Goal: Information Seeking & Learning: Learn about a topic

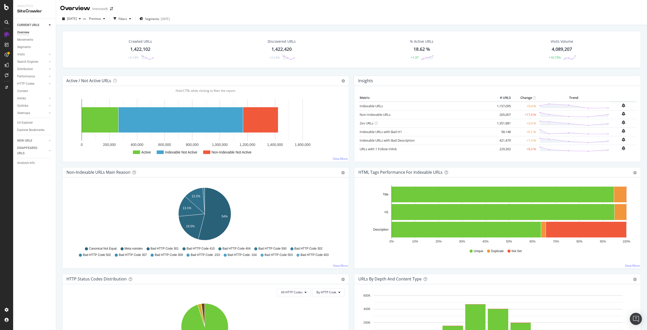
scroll to position [76, 0]
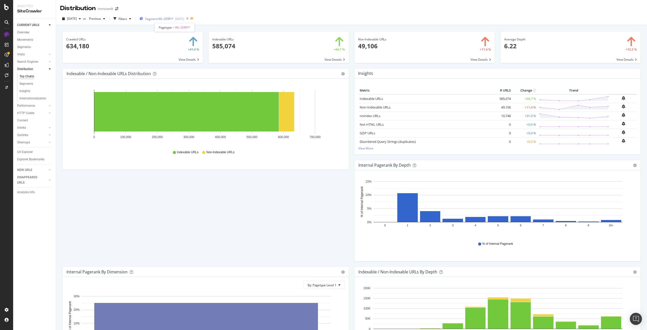
click at [174, 19] on span "Segment: WL-SERP/*" at bounding box center [159, 19] width 29 height 4
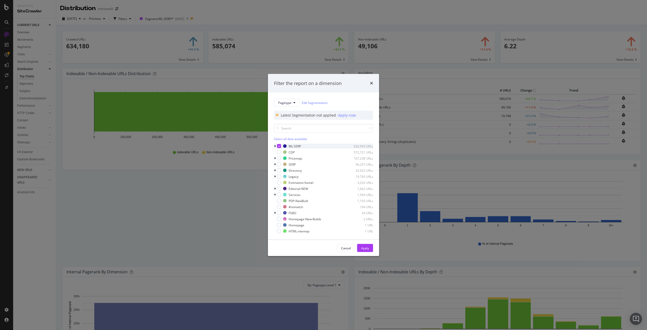
click at [275, 146] on icon "modal" at bounding box center [275, 146] width 2 height 3
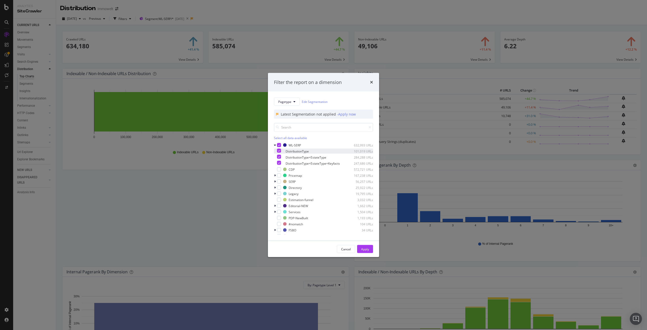
click at [280, 149] on icon "modal" at bounding box center [279, 150] width 2 height 3
click at [280, 156] on icon "modal" at bounding box center [279, 157] width 2 height 3
click at [362, 250] on div "Apply" at bounding box center [365, 249] width 8 height 4
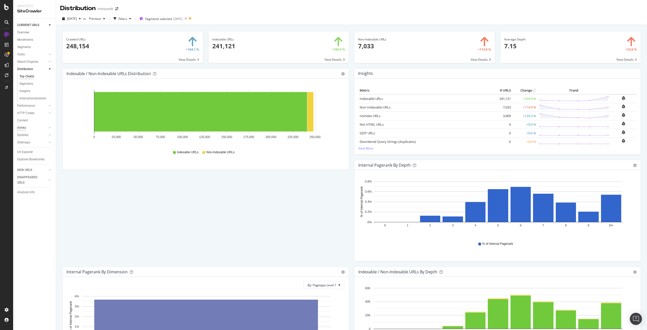
click at [26, 127] on div "Inlinks" at bounding box center [21, 127] width 9 height 5
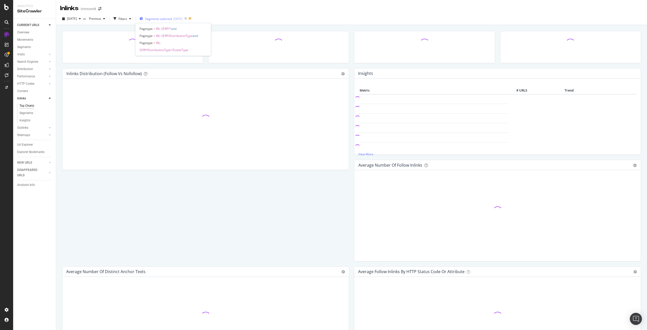
click at [166, 18] on span "Segments selected" at bounding box center [158, 19] width 27 height 4
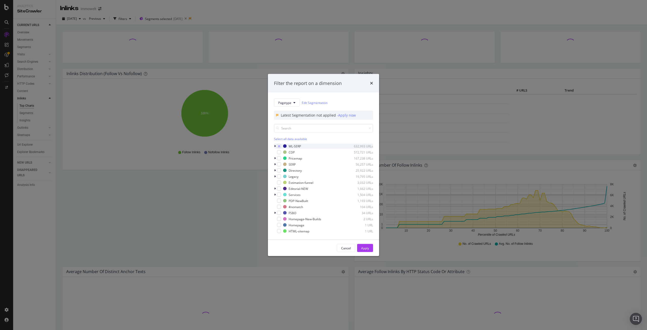
click at [275, 145] on icon "modal" at bounding box center [275, 146] width 2 height 3
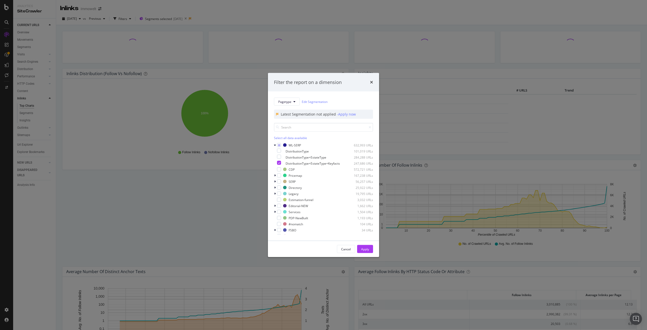
click at [401, 89] on div "Filter the report on a dimension Pagetype Edit Segmentation Latest Segmentation…" at bounding box center [323, 165] width 647 height 330
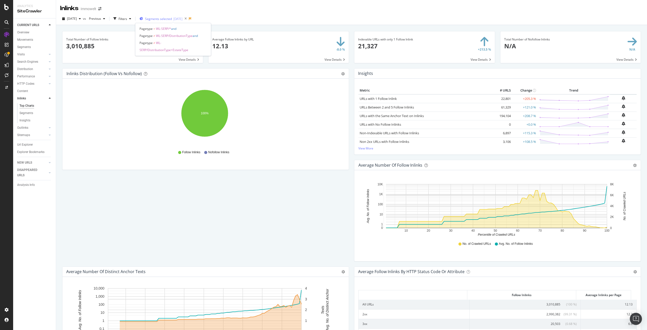
click at [183, 20] on div "[DATE]" at bounding box center [177, 19] width 9 height 4
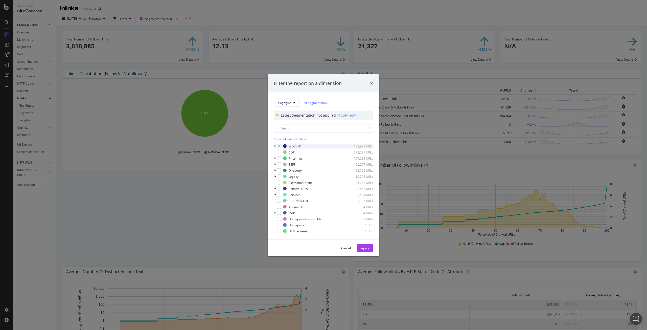
click at [275, 146] on icon "modal" at bounding box center [275, 146] width 2 height 3
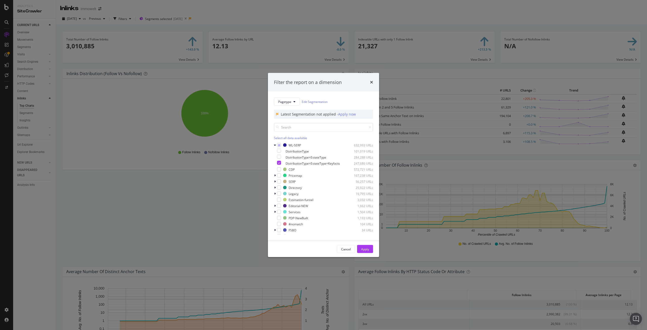
scroll to position [0, 7]
click at [411, 73] on div "Filter the report on a dimension Pagetype Edit Segmentation Latest Segmentation…" at bounding box center [323, 165] width 647 height 330
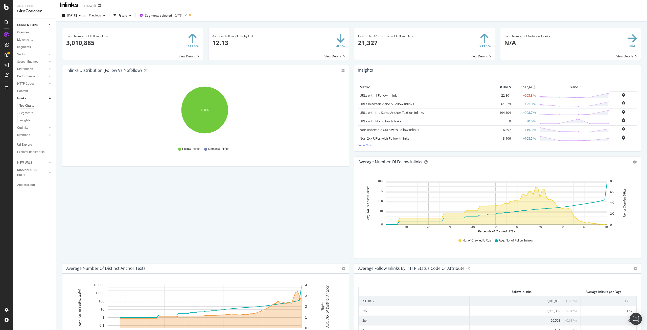
scroll to position [0, 0]
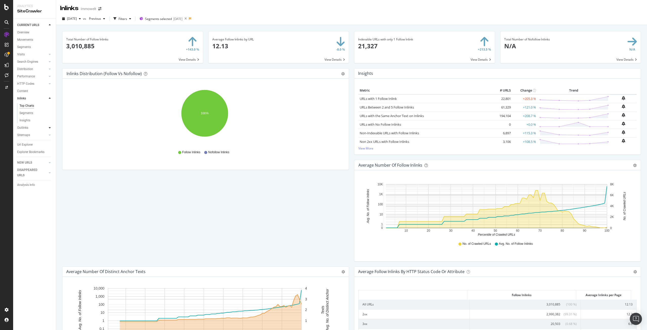
click at [49, 127] on icon at bounding box center [50, 127] width 2 height 3
click at [24, 98] on div "Inlinks" at bounding box center [21, 98] width 9 height 5
click at [32, 113] on div "Segments" at bounding box center [26, 113] width 14 height 5
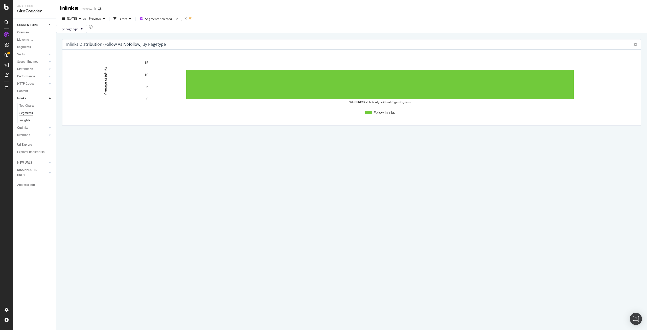
click at [25, 120] on div "Insights" at bounding box center [24, 120] width 11 height 5
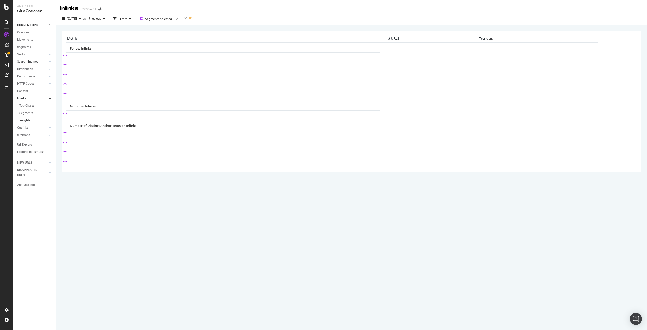
click at [26, 61] on div "Search Engines" at bounding box center [27, 61] width 21 height 5
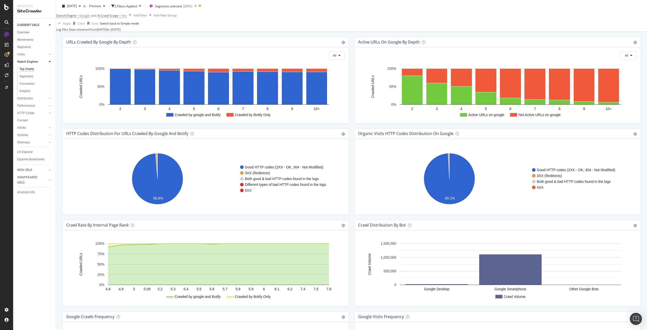
scroll to position [166, 0]
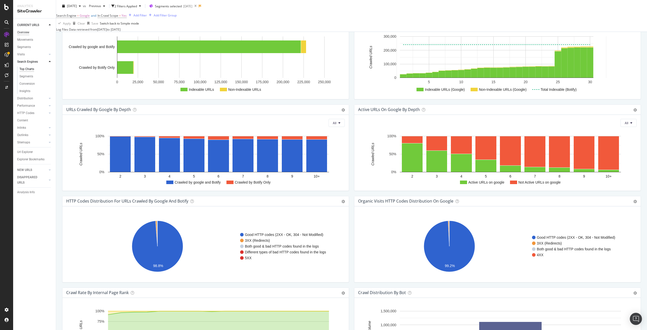
click at [23, 31] on div "Overview" at bounding box center [23, 32] width 12 height 5
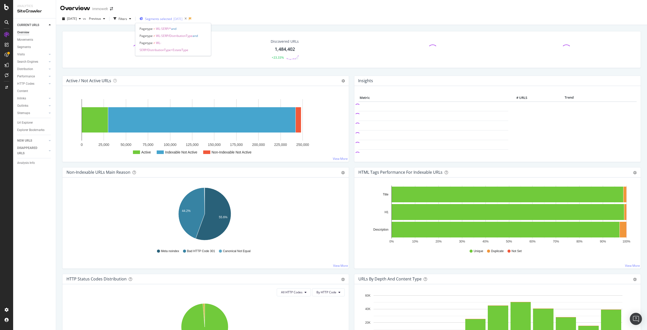
click at [167, 21] on span "Segments selected" at bounding box center [158, 19] width 27 height 4
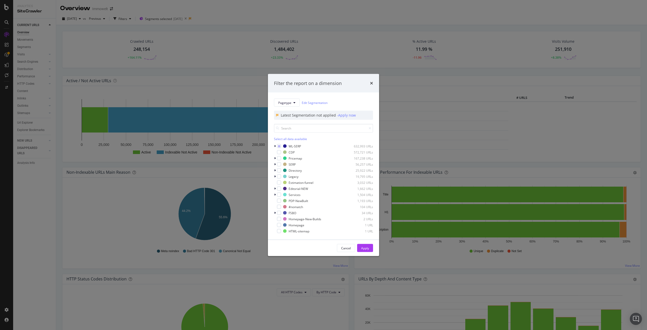
click at [274, 145] on div "Pagetype Edit Segmentation Latest Segmentation not applied - Apply now Select a…" at bounding box center [323, 166] width 111 height 147
click at [275, 146] on icon "modal" at bounding box center [275, 146] width 2 height 3
click at [245, 164] on div "Filter the report on a dimension Pagetype Edit Segmentation Latest Segmentation…" at bounding box center [323, 165] width 647 height 330
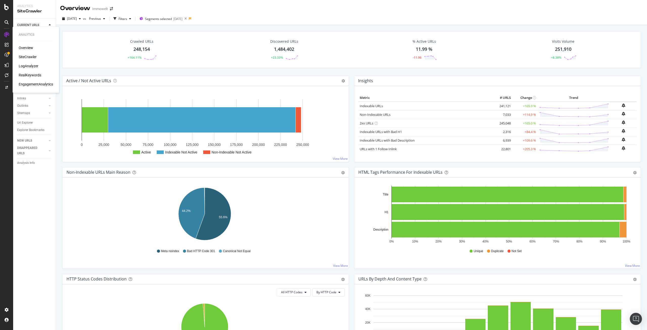
click at [26, 66] on div "LogAnalyzer" at bounding box center [29, 65] width 20 height 5
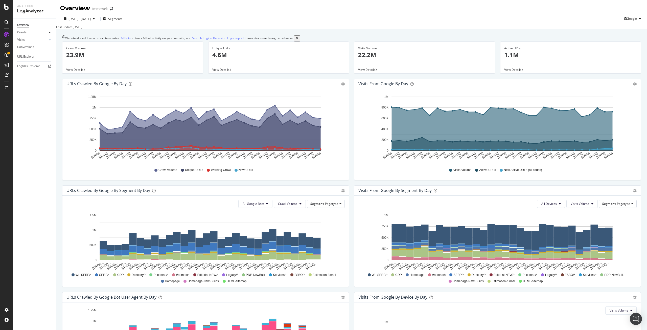
click at [51, 31] on icon at bounding box center [50, 32] width 2 height 3
click at [49, 74] on div at bounding box center [49, 74] width 5 height 5
click at [49, 32] on icon at bounding box center [50, 32] width 2 height 3
click at [35, 39] on div "Daily Distribution" at bounding box center [31, 39] width 24 height 5
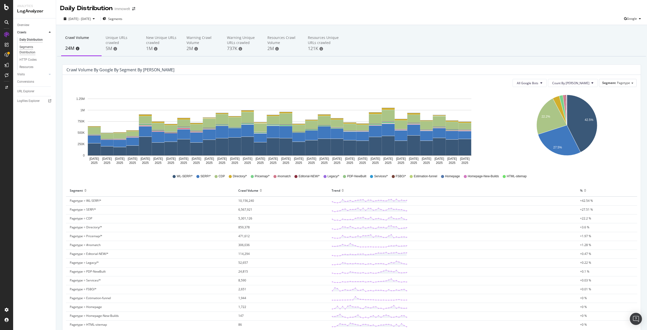
click at [26, 52] on div "Segments Distribution" at bounding box center [33, 50] width 28 height 11
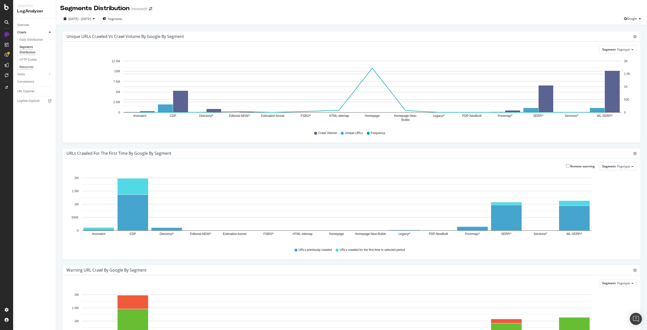
click at [29, 67] on div "Resources" at bounding box center [26, 66] width 14 height 5
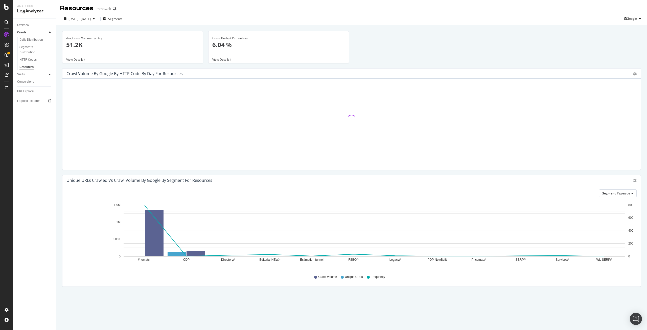
click at [49, 74] on icon at bounding box center [50, 74] width 2 height 3
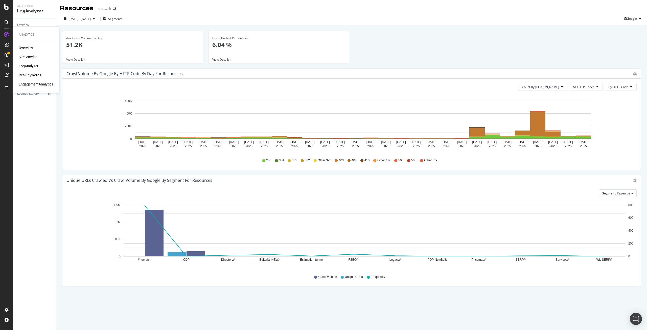
click at [27, 56] on div "SiteCrawler" at bounding box center [28, 56] width 18 height 5
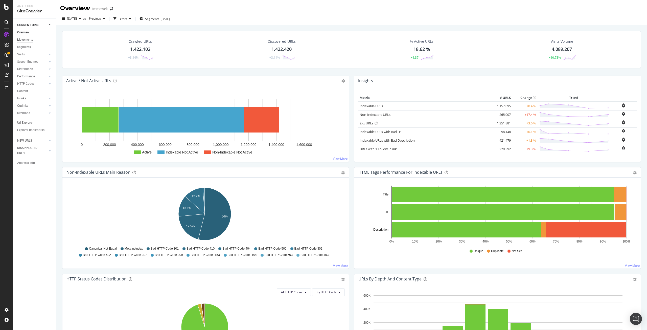
click at [29, 37] on div "Movements" at bounding box center [25, 39] width 16 height 5
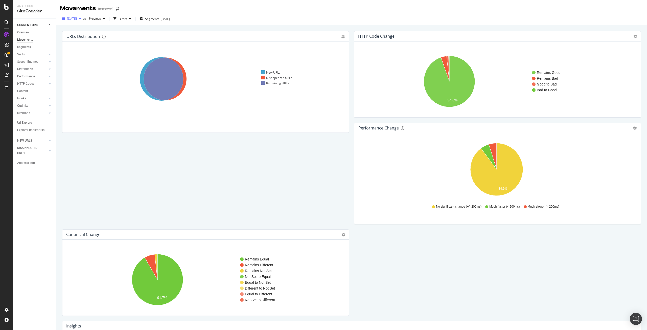
click at [77, 18] on span "2025 Aug. 29th" at bounding box center [72, 18] width 10 height 4
click at [107, 49] on span "[DATE] - After adding SLB Keyfacts" at bounding box center [92, 49] width 49 height 5
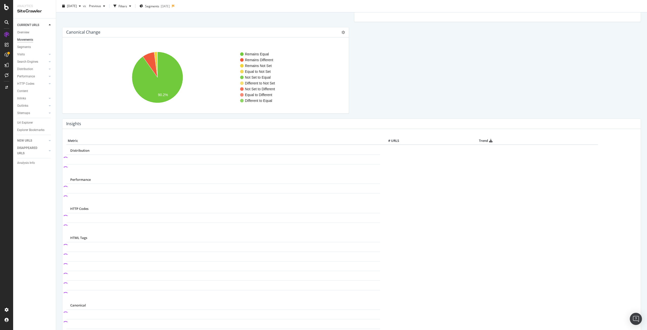
scroll to position [101, 0]
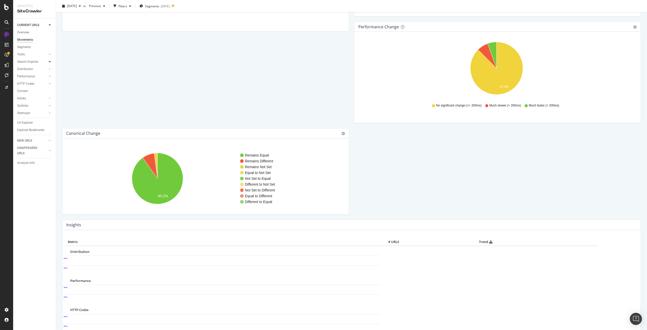
click at [50, 62] on icon at bounding box center [50, 61] width 2 height 3
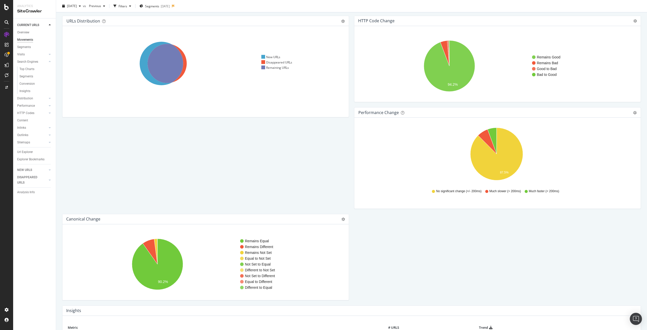
scroll to position [0, 0]
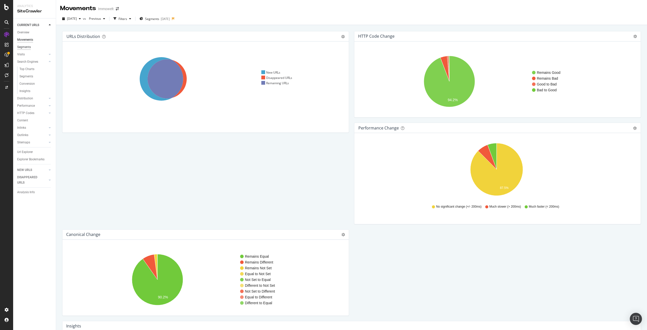
click at [25, 48] on div "Segments" at bounding box center [24, 47] width 14 height 5
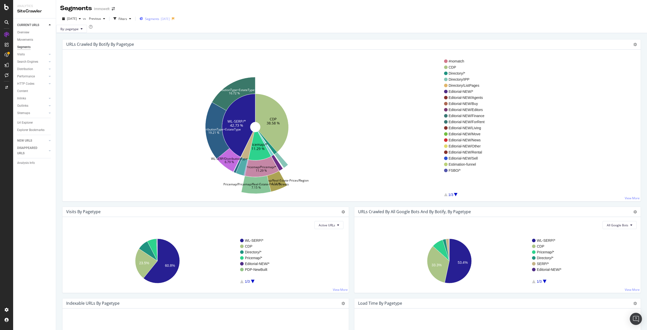
click at [170, 18] on div "[DATE]" at bounding box center [165, 19] width 9 height 4
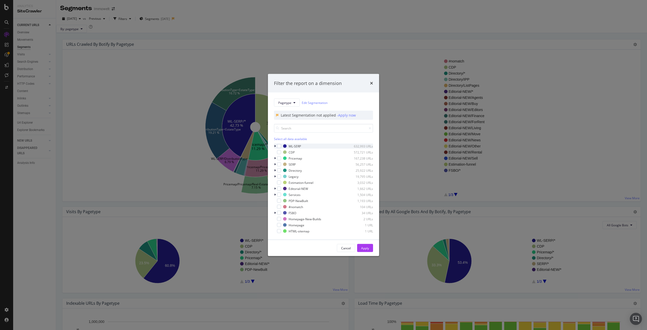
click at [276, 144] on div "modal" at bounding box center [275, 146] width 3 height 5
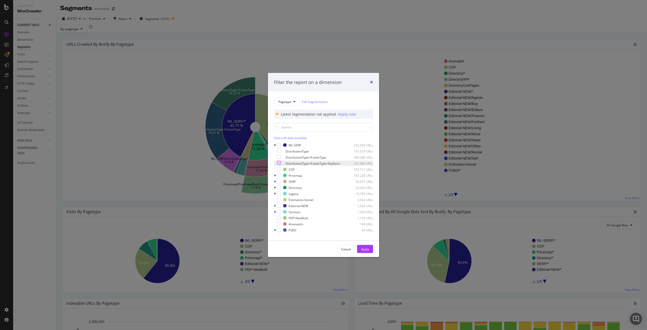
click at [281, 162] on div "modal" at bounding box center [279, 163] width 4 height 4
click at [366, 251] on div "Apply" at bounding box center [365, 249] width 8 height 4
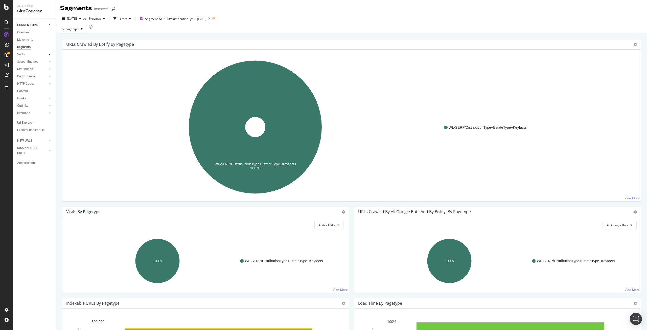
click at [49, 55] on icon at bounding box center [50, 54] width 2 height 3
click at [29, 69] on div "Orphan URLs" at bounding box center [28, 69] width 18 height 5
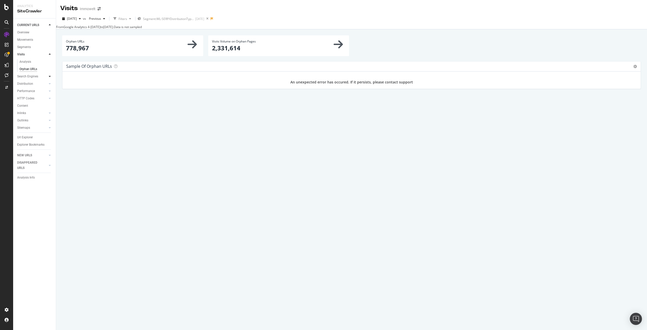
click at [49, 75] on icon at bounding box center [50, 76] width 2 height 3
click at [49, 53] on icon at bounding box center [50, 54] width 2 height 3
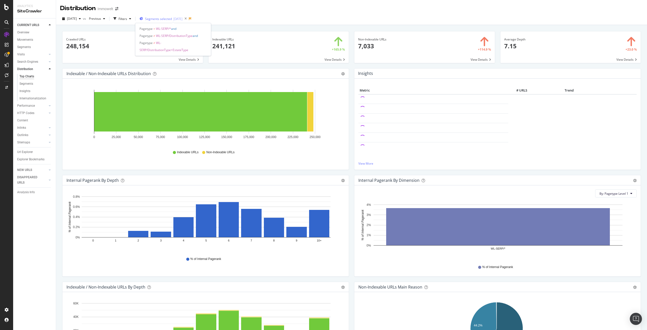
click at [183, 19] on div "[DATE]" at bounding box center [177, 19] width 9 height 4
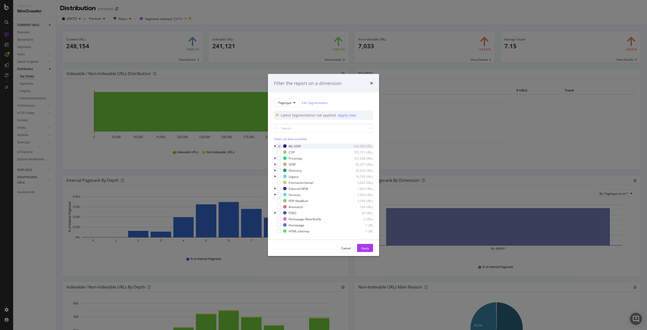
click at [275, 146] on icon "modal" at bounding box center [275, 146] width 2 height 3
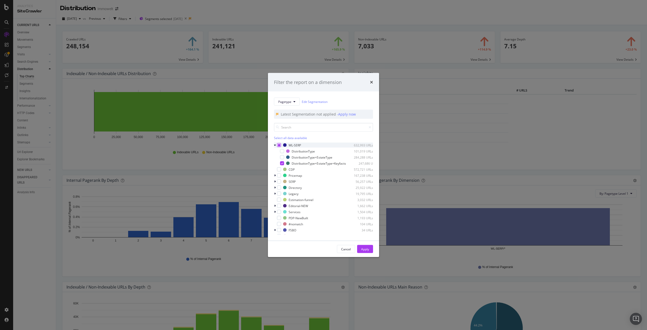
click at [281, 143] on div "modal" at bounding box center [279, 145] width 4 height 4
click at [280, 144] on icon "modal" at bounding box center [279, 145] width 2 height 3
click at [282, 161] on div "modal" at bounding box center [282, 163] width 4 height 4
click at [363, 248] on div "Apply" at bounding box center [365, 249] width 8 height 8
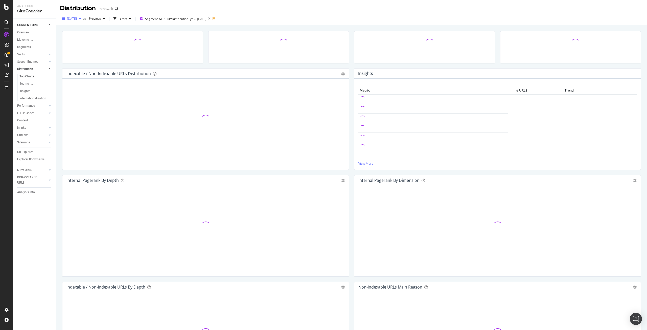
click at [77, 20] on span "2025 Aug. 5th" at bounding box center [72, 18] width 10 height 4
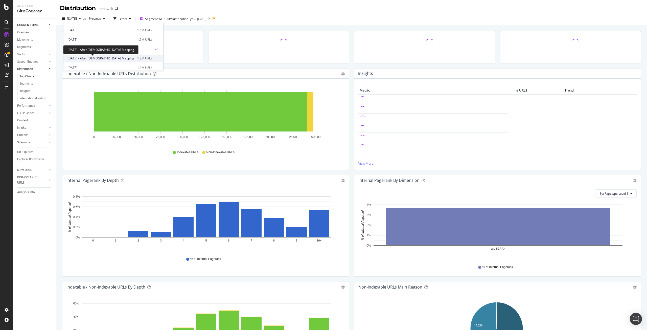
click at [101, 59] on span "[DATE] - After [DEMOGRAPHIC_DATA] Mapping" at bounding box center [101, 58] width 67 height 5
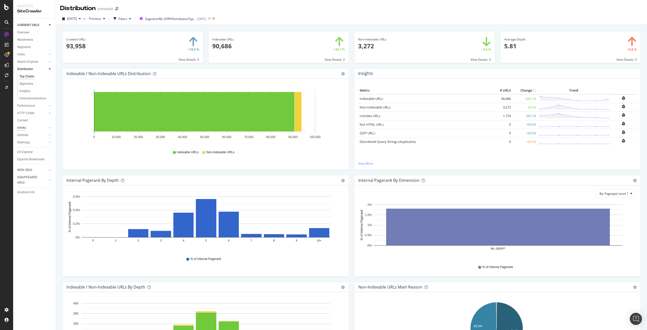
click at [22, 128] on div "Inlinks" at bounding box center [21, 127] width 9 height 5
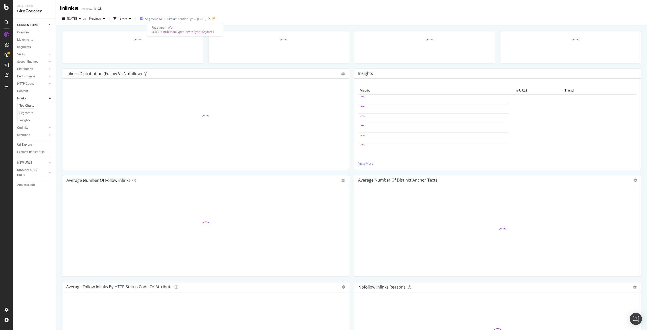
click at [176, 19] on span "Segment: WL-SERP/DistributionType+EstateType+Keyfacts" at bounding box center [170, 19] width 51 height 4
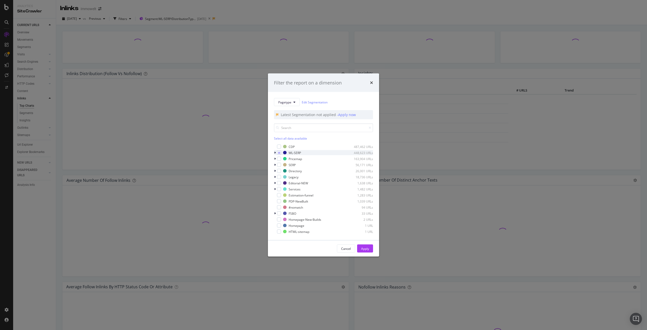
click at [275, 153] on icon "modal" at bounding box center [275, 152] width 2 height 3
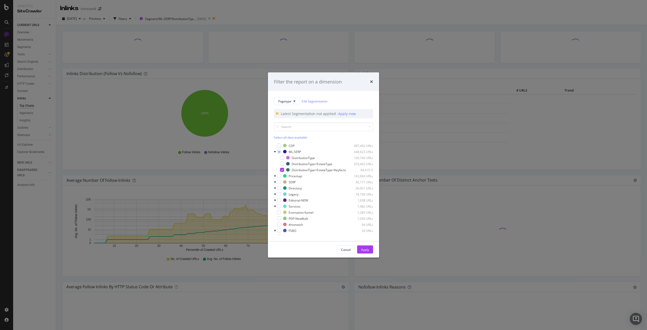
click at [419, 87] on div "Filter the report on a dimension Pagetype Edit Segmentation Latest Segmentation…" at bounding box center [323, 165] width 647 height 330
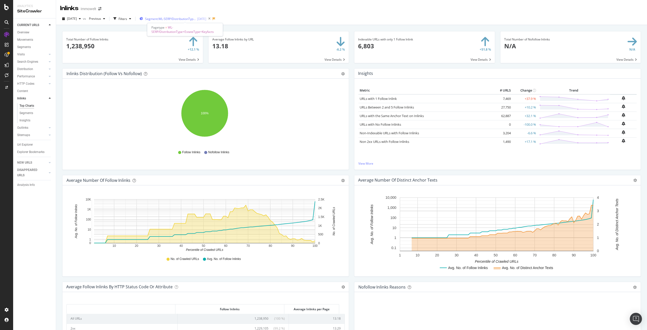
click at [188, 18] on span "Segment: WL-SERP/DistributionType+EstateType+Keyfacts" at bounding box center [170, 19] width 51 height 4
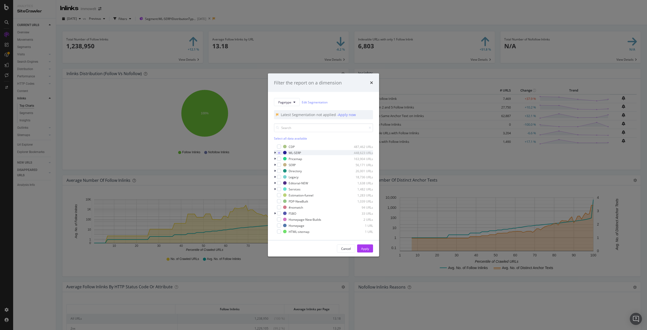
click at [274, 152] on icon "modal" at bounding box center [275, 152] width 2 height 3
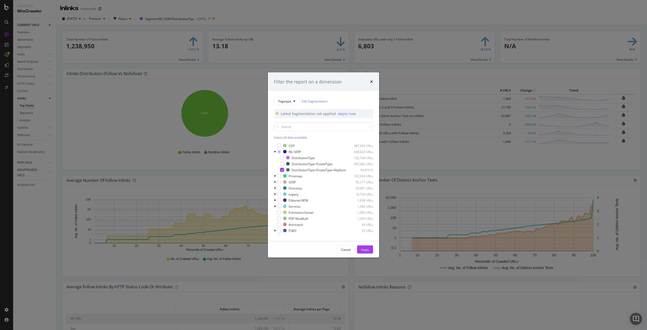
click at [372, 80] on icon "times" at bounding box center [371, 82] width 3 height 4
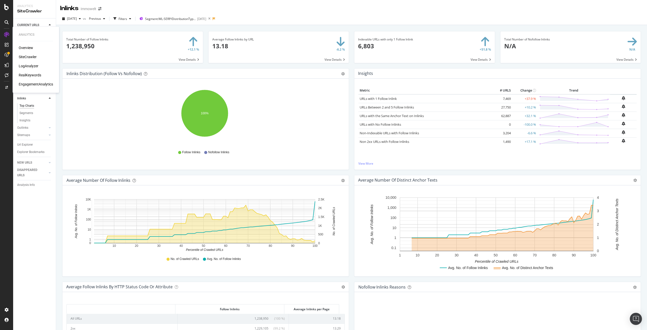
click at [26, 56] on div "SiteCrawler" at bounding box center [28, 56] width 18 height 5
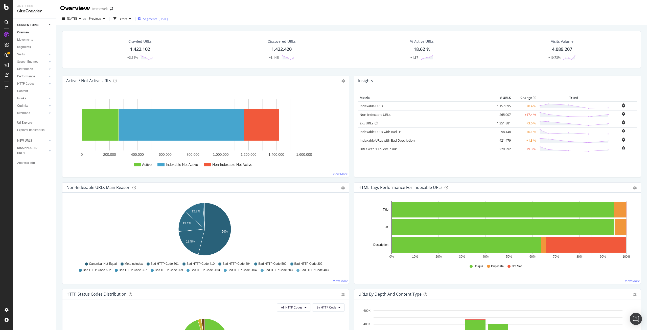
click at [168, 19] on div "Segments [DATE]" at bounding box center [153, 19] width 30 height 4
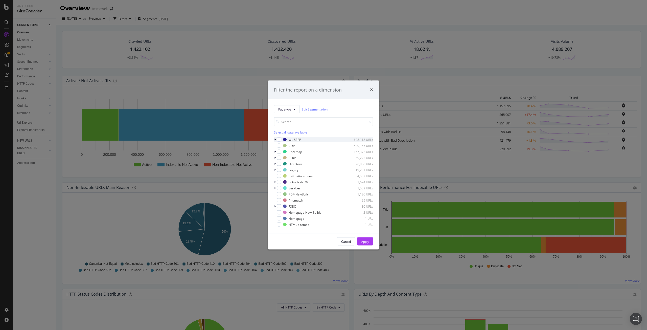
click at [276, 139] on icon "modal" at bounding box center [275, 139] width 2 height 3
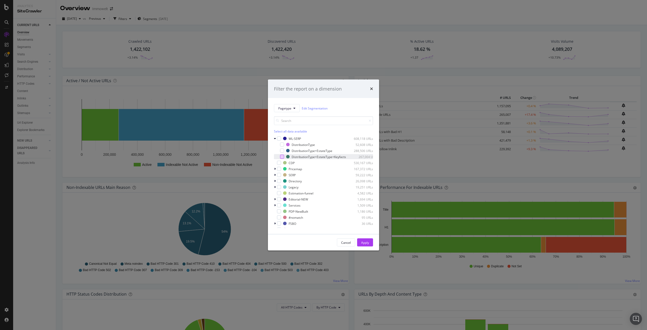
click at [284, 155] on div "modal" at bounding box center [282, 157] width 4 height 4
click at [367, 242] on div "Apply" at bounding box center [365, 242] width 8 height 4
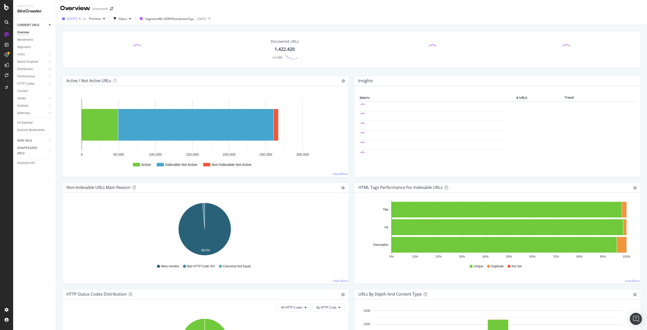
click at [77, 19] on span "[DATE]" at bounding box center [72, 18] width 10 height 4
click at [100, 58] on span "[DATE] - After [DEMOGRAPHIC_DATA] Mapping" at bounding box center [101, 58] width 67 height 5
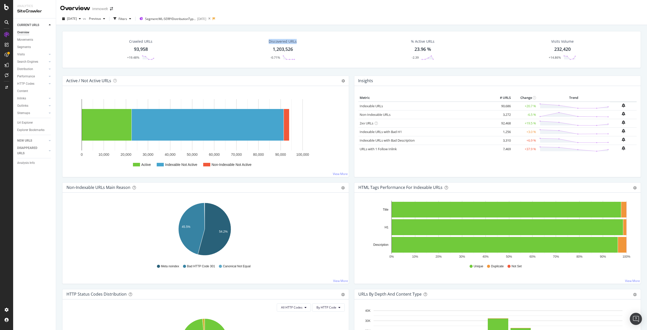
copy div "Discovered URLs"
drag, startPoint x: 267, startPoint y: 40, endPoint x: 295, endPoint y: 42, distance: 28.9
click at [295, 42] on div "Discovered URLs 1,203,526 -0.71%" at bounding box center [283, 49] width 38 height 26
click at [50, 54] on icon at bounding box center [50, 54] width 2 height 3
click at [33, 68] on div "Orphan URLs" at bounding box center [28, 69] width 18 height 5
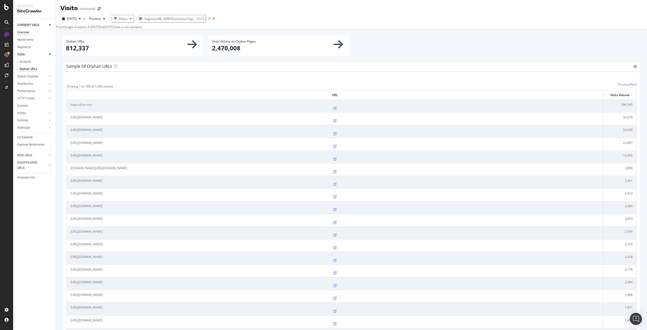
click at [24, 32] on div "Overview" at bounding box center [23, 32] width 12 height 5
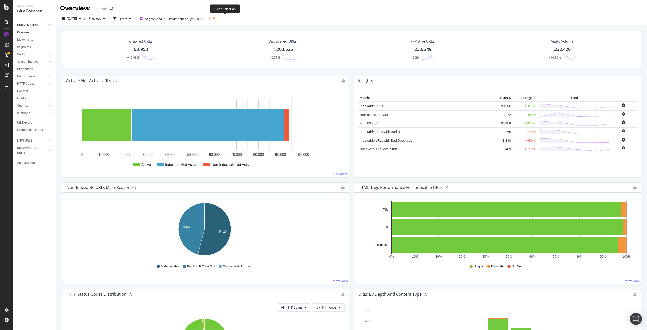
click at [213, 19] on icon at bounding box center [209, 18] width 6 height 7
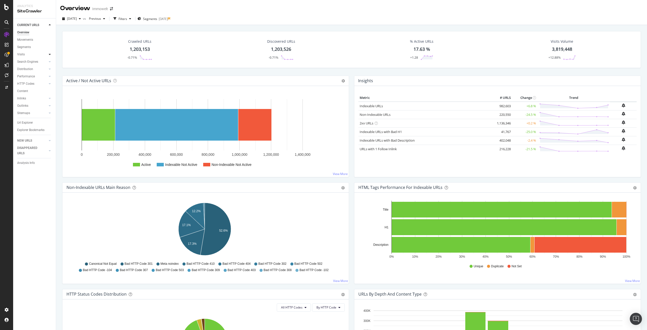
click at [50, 53] on icon at bounding box center [50, 54] width 2 height 3
click at [34, 69] on div "Orphan URLs" at bounding box center [28, 69] width 18 height 5
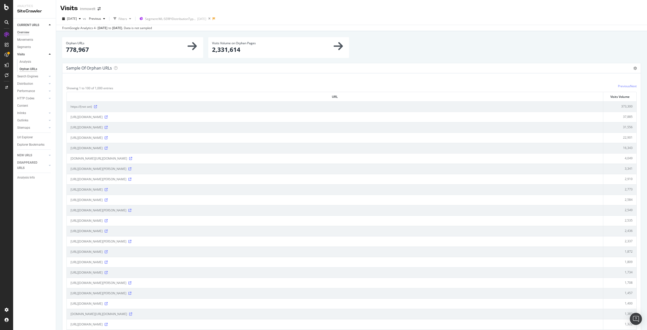
click at [24, 32] on div "Overview" at bounding box center [23, 32] width 12 height 5
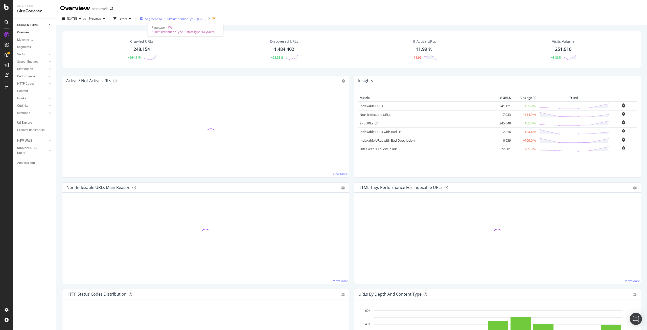
click at [176, 18] on span "Segment: WL-SERP/DistributionType+EstateType+Keyfacts" at bounding box center [170, 19] width 51 height 4
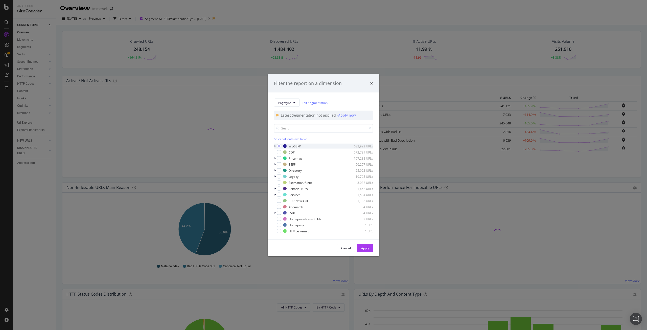
click at [275, 144] on div "modal" at bounding box center [275, 146] width 3 height 5
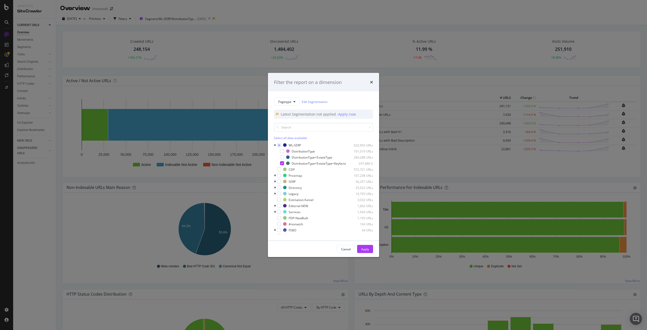
click at [24, 54] on div "Filter the report on a dimension Pagetype Edit Segmentation Latest Segmentation…" at bounding box center [323, 165] width 647 height 330
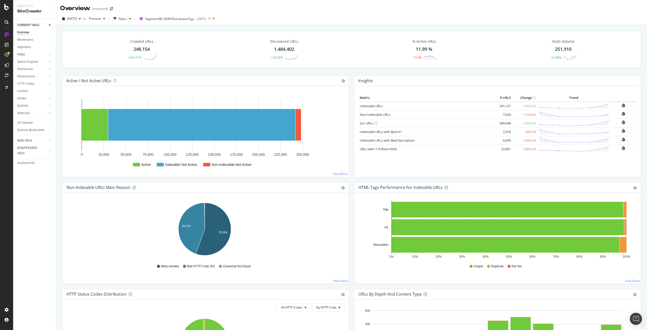
click at [47, 52] on link "Visits" at bounding box center [32, 54] width 30 height 5
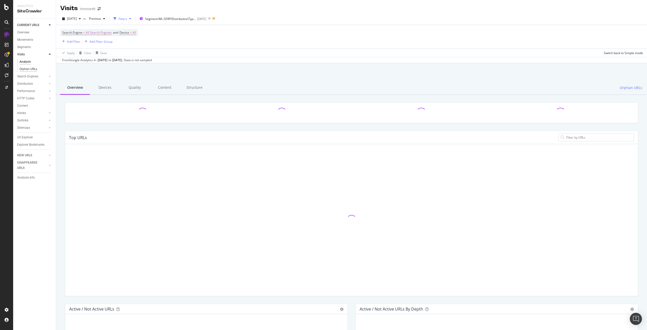
click at [34, 68] on div "Orphan URLs" at bounding box center [28, 69] width 18 height 5
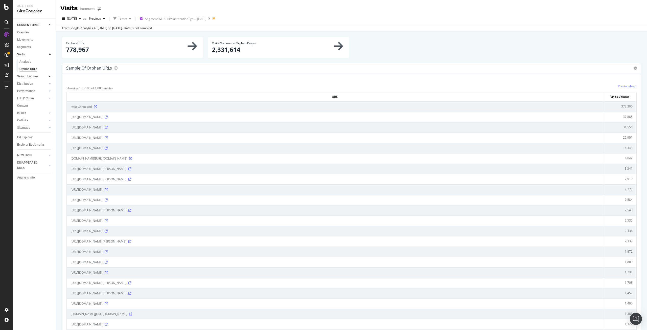
click at [50, 76] on icon at bounding box center [50, 76] width 2 height 3
drag, startPoint x: 25, startPoint y: 32, endPoint x: 146, endPoint y: 27, distance: 120.5
click at [25, 32] on div "Overview" at bounding box center [23, 32] width 12 height 5
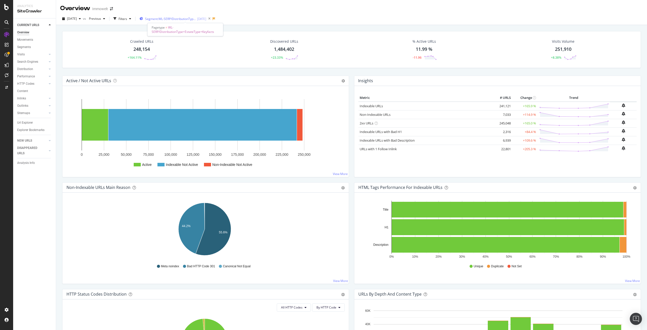
click at [170, 20] on span "Segment: WL-SERP/DistributionType+EstateType+Keyfacts" at bounding box center [170, 19] width 51 height 4
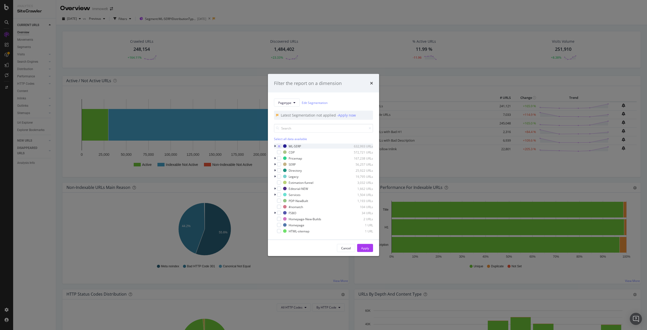
click at [276, 146] on icon "modal" at bounding box center [275, 146] width 2 height 3
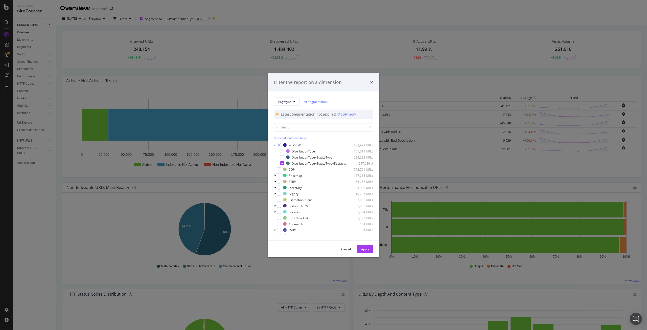
click at [37, 178] on div "Filter the report on a dimension Pagetype Edit Segmentation Latest Segmentation…" at bounding box center [323, 165] width 647 height 330
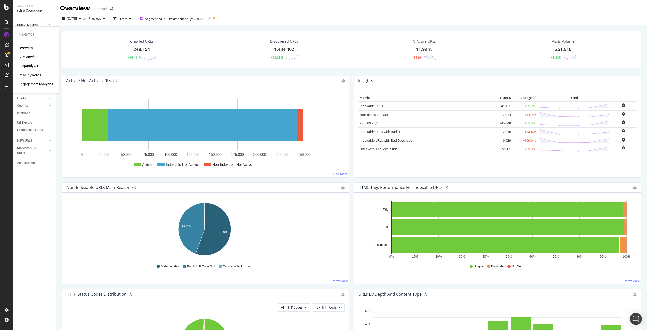
click at [29, 75] on div "RealKeywords" at bounding box center [30, 75] width 23 height 5
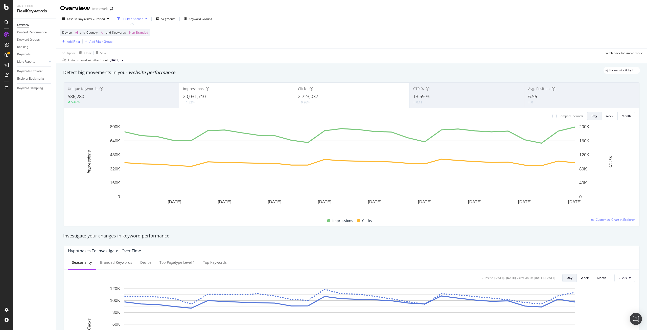
click at [127, 18] on div "1 Filter Applied" at bounding box center [132, 19] width 21 height 4
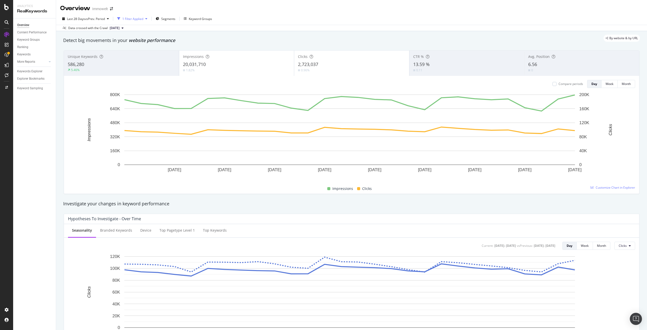
click at [127, 18] on div "1 Filter Applied" at bounding box center [132, 19] width 21 height 4
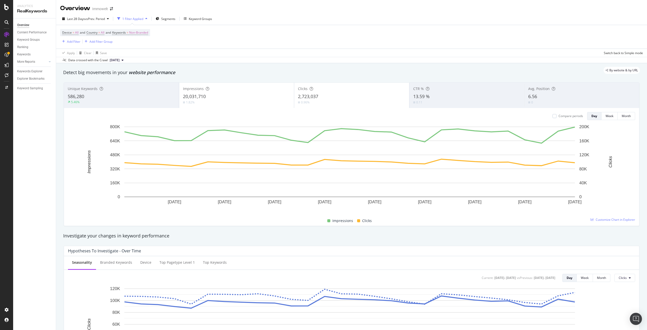
click at [161, 32] on div "Device = All and Country = All and Keywords = Non-Branded Add Filter Add Filter…" at bounding box center [351, 37] width 583 height 24
click at [136, 20] on div "1 Filter Applied" at bounding box center [132, 19] width 21 height 4
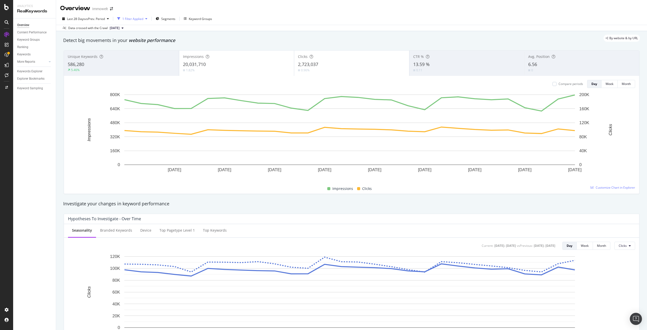
click at [136, 20] on div "1 Filter Applied" at bounding box center [132, 19] width 21 height 4
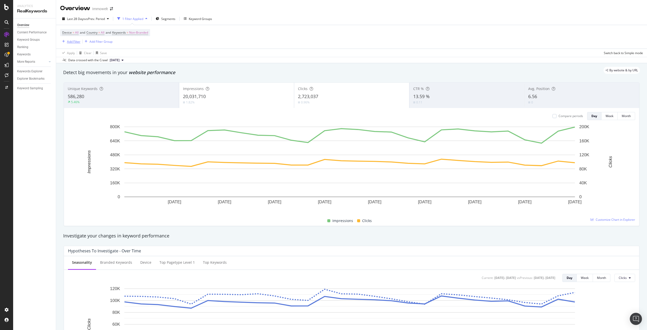
click at [65, 42] on div "button" at bounding box center [63, 41] width 7 height 3
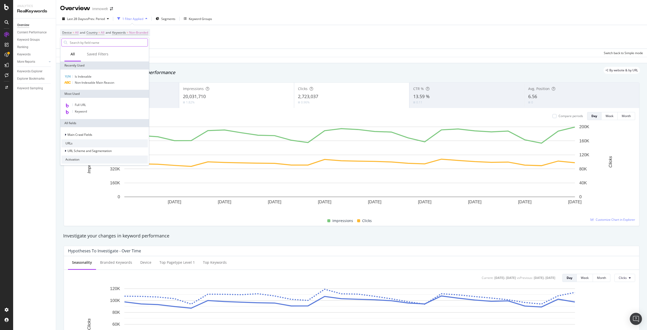
click at [77, 43] on input "text" at bounding box center [108, 43] width 78 height 8
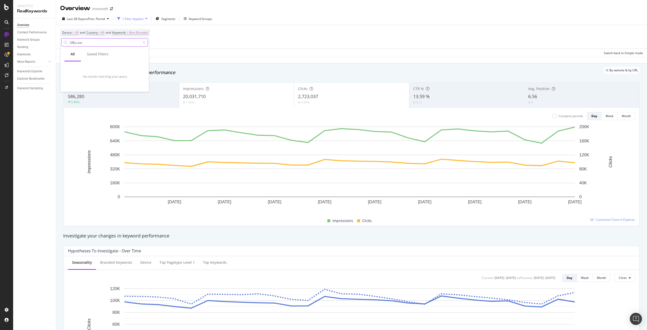
click at [98, 41] on input "URLs exs" at bounding box center [104, 43] width 71 height 8
paste input "exists on crawl"
type input "URL exists on crawl"
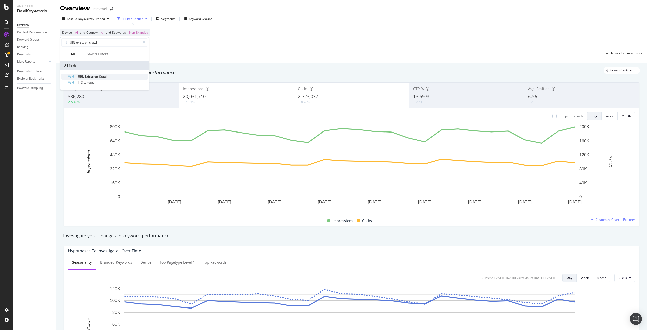
click at [102, 77] on span "Crawl" at bounding box center [103, 76] width 9 height 4
click at [71, 55] on icon at bounding box center [72, 54] width 4 height 3
click at [72, 70] on div "No" at bounding box center [93, 71] width 54 height 7
click at [113, 67] on div "Apply" at bounding box center [116, 65] width 8 height 4
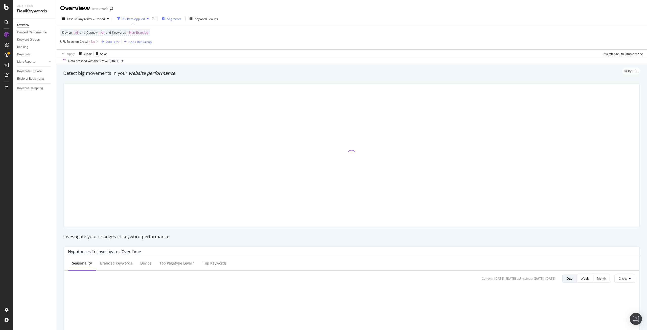
click at [173, 19] on span "Segments" at bounding box center [174, 19] width 14 height 4
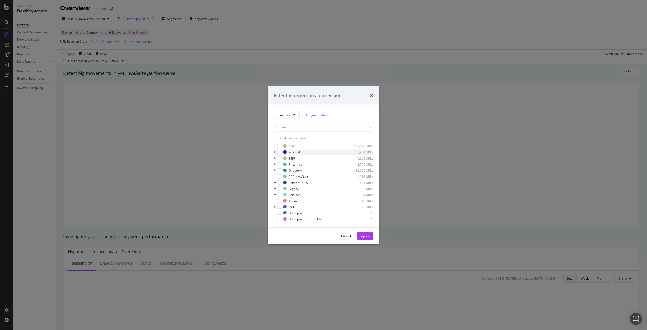
click at [274, 153] on icon "modal" at bounding box center [275, 152] width 2 height 3
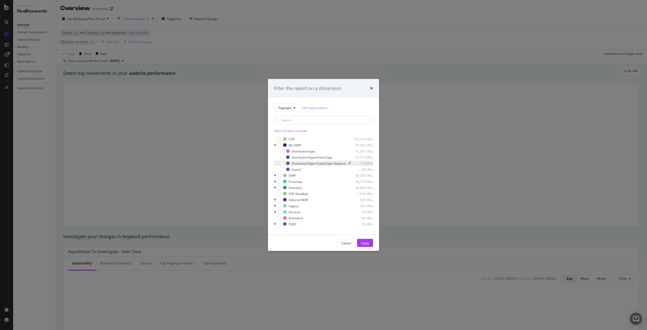
click at [298, 161] on div "DistributionType+EstateType+Keyfacts" at bounding box center [319, 163] width 54 height 4
click at [371, 86] on icon "times" at bounding box center [371, 88] width 3 height 4
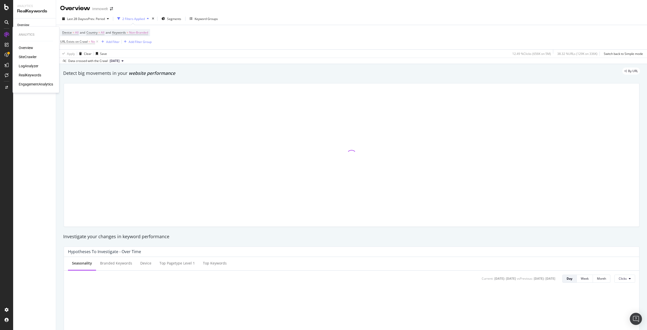
click at [25, 56] on div "SiteCrawler" at bounding box center [28, 56] width 18 height 5
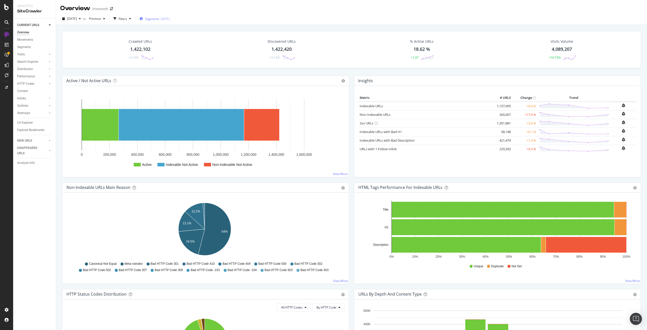
click at [159, 18] on span "Segments" at bounding box center [152, 19] width 14 height 4
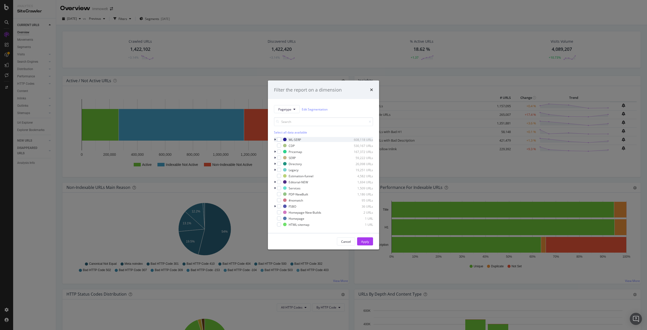
click at [275, 139] on icon "modal" at bounding box center [275, 139] width 2 height 3
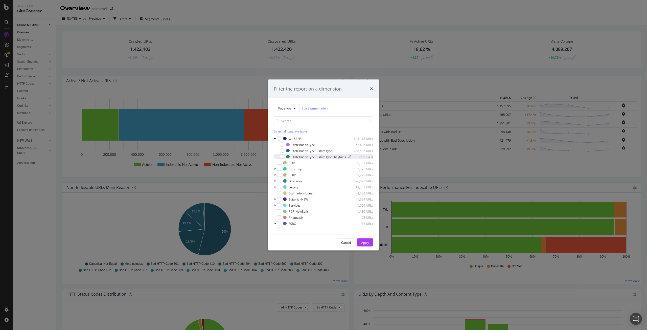
click at [314, 155] on div "DistributionType+EstateType+Keyfacts" at bounding box center [319, 157] width 54 height 4
click at [364, 244] on div "Apply" at bounding box center [365, 242] width 8 height 4
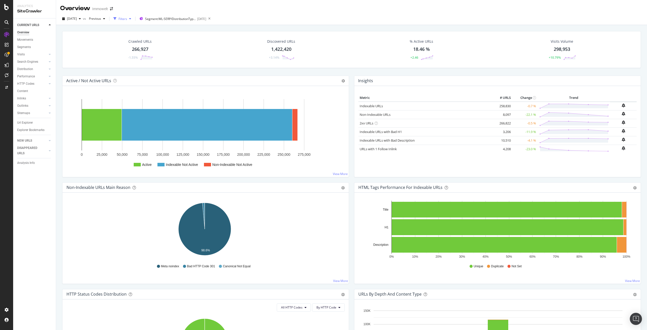
click at [127, 18] on div "Filters" at bounding box center [123, 19] width 9 height 4
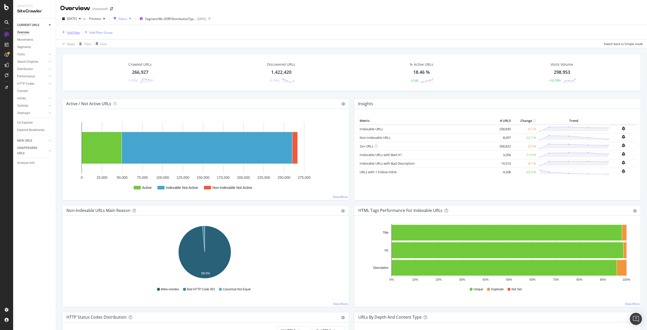
click at [73, 33] on div "Add Filter" at bounding box center [73, 32] width 13 height 4
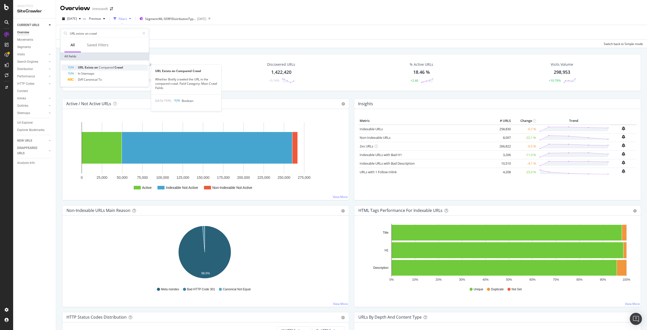
type input "URL exists on crawl"
click at [111, 68] on span "Compared" at bounding box center [107, 67] width 16 height 4
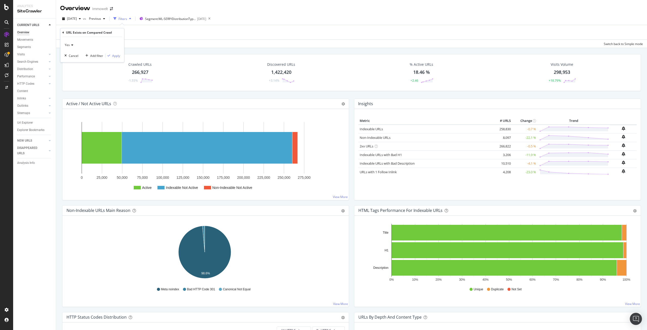
click at [73, 45] on div "Yes" at bounding box center [92, 45] width 56 height 8
click at [71, 64] on span "No" at bounding box center [69, 62] width 4 height 4
click at [116, 55] on div "Apply" at bounding box center [116, 56] width 8 height 4
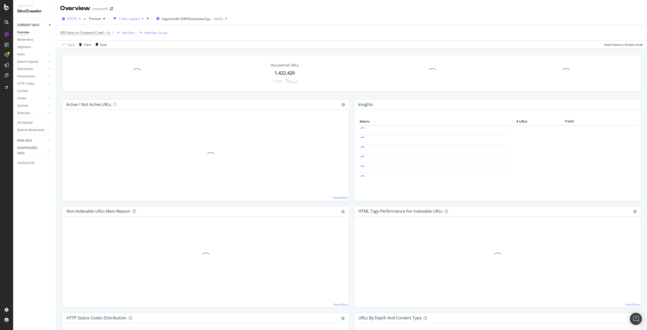
click at [77, 20] on span "2025 Aug. 29th" at bounding box center [72, 18] width 10 height 4
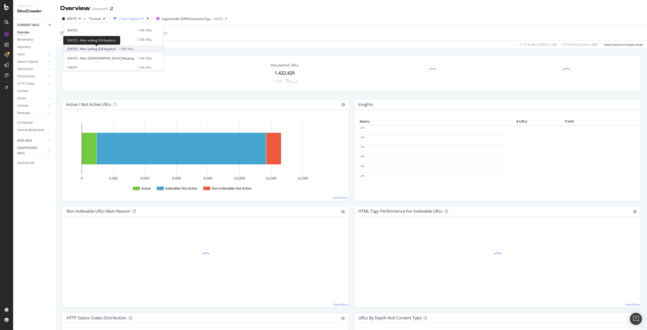
click at [104, 51] on span "2025 Aug. 5th - After adding SLB Keyfacts" at bounding box center [92, 49] width 49 height 5
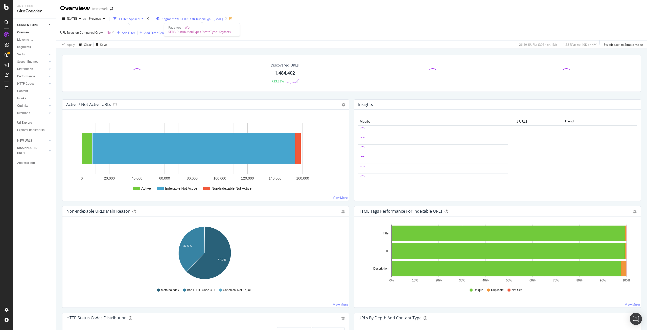
click at [189, 19] on span "Segment: WL-SERP/DistributionType+EstateType+Keyfacts" at bounding box center [187, 19] width 51 height 4
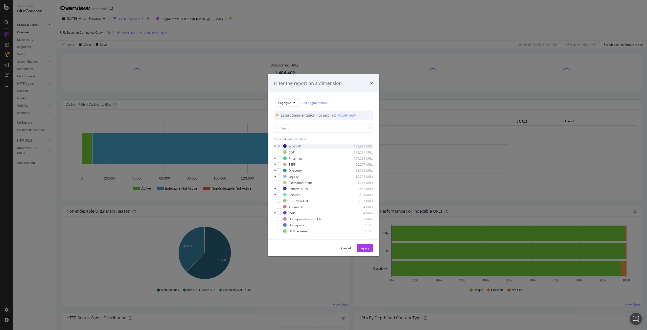
click at [276, 145] on div "modal" at bounding box center [275, 146] width 3 height 5
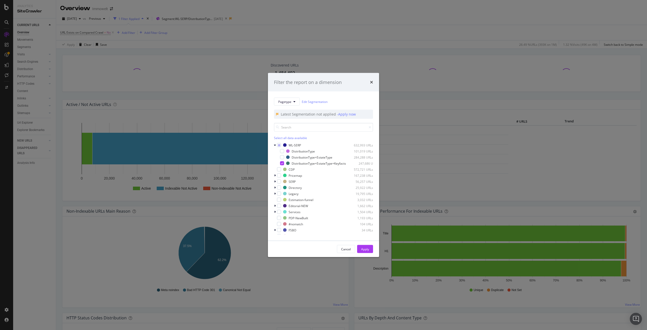
click at [61, 156] on div "Filter the report on a dimension Pagetype Edit Segmentation Latest Segmentation…" at bounding box center [323, 165] width 647 height 330
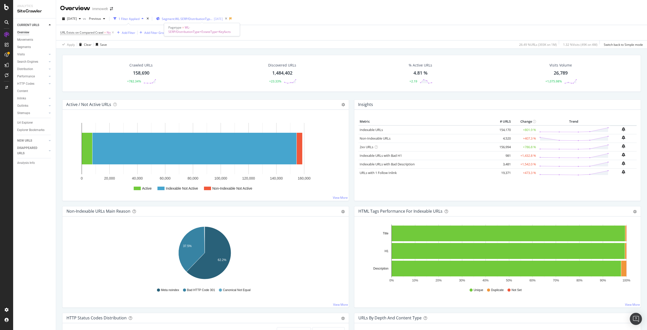
click at [188, 19] on span "Segment: WL-SERP/DistributionType+EstateType+Keyfacts" at bounding box center [187, 19] width 51 height 4
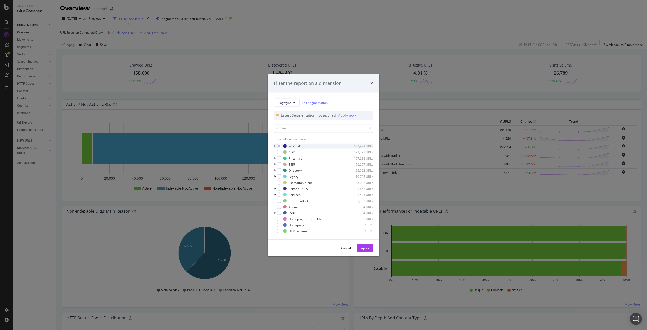
click at [275, 146] on icon "modal" at bounding box center [275, 146] width 2 height 3
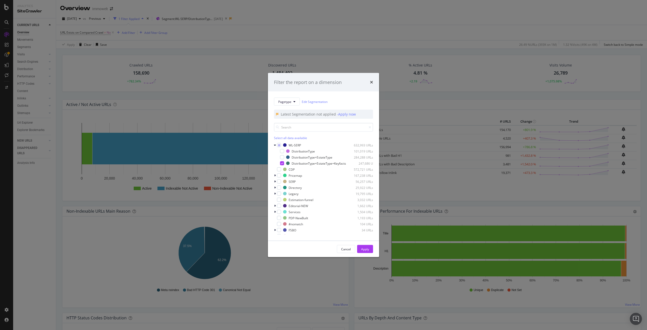
click at [221, 105] on div "Filter the report on a dimension Pagetype Edit Segmentation Latest Segmentation…" at bounding box center [323, 165] width 647 height 330
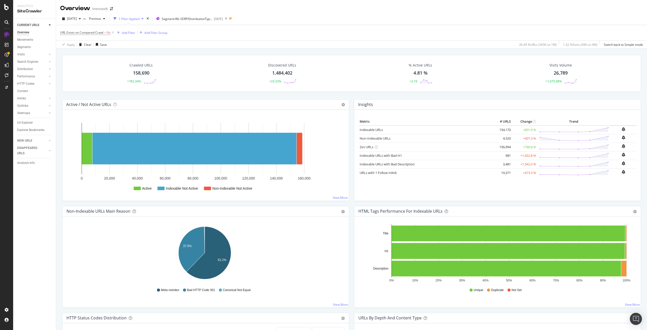
click at [140, 73] on div "158,690" at bounding box center [141, 73] width 16 height 7
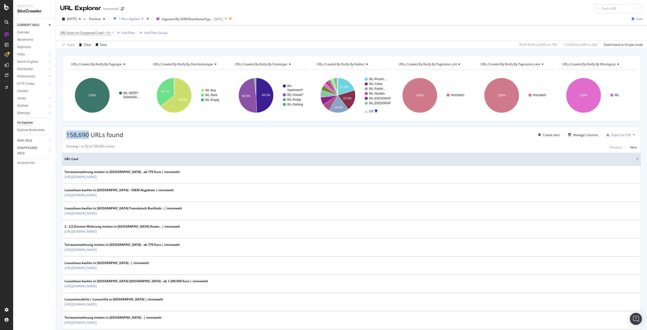
drag, startPoint x: 89, startPoint y: 135, endPoint x: 68, endPoint y: 136, distance: 21.1
click at [68, 136] on span "158,690 URLs found" at bounding box center [94, 135] width 57 height 8
copy span "158,690"
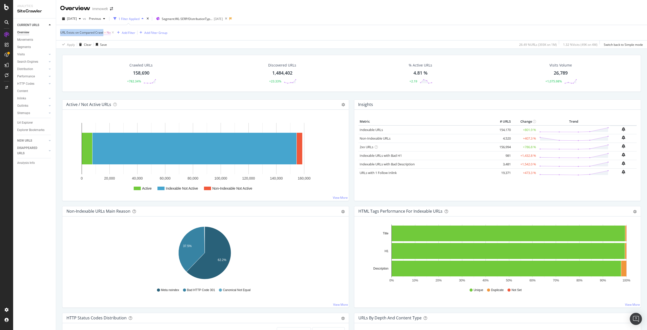
drag, startPoint x: 59, startPoint y: 35, endPoint x: 103, endPoint y: 34, distance: 44.3
click at [103, 34] on div "URL Exists on Compared Crawl = No Add Filter Add Filter Group Apply Clear Save …" at bounding box center [351, 37] width 591 height 24
copy span "URL Exists on Compared Crawl"
click at [31, 74] on div "RealKeywords" at bounding box center [30, 75] width 23 height 5
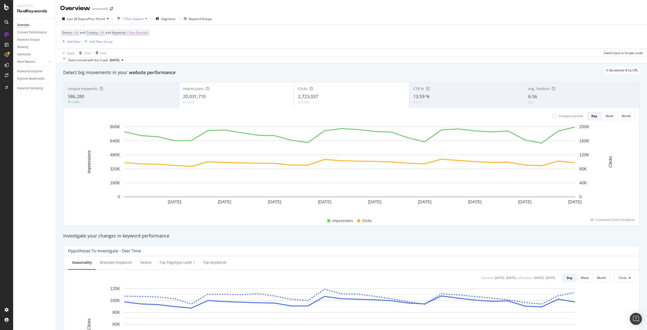
click at [133, 16] on div "1 Filter Applied" at bounding box center [132, 19] width 34 height 8
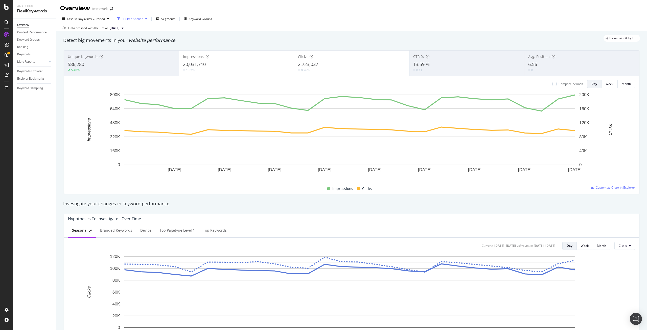
click at [133, 18] on div "1 Filter Applied" at bounding box center [132, 19] width 21 height 4
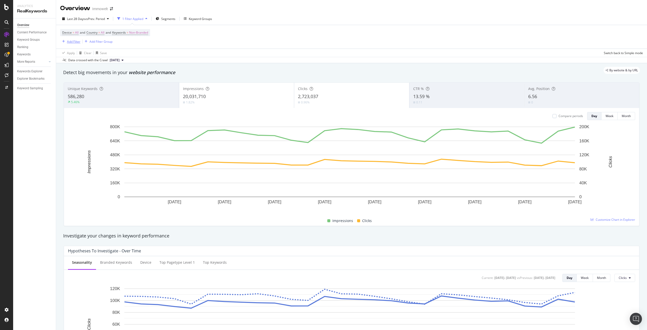
click at [70, 41] on div "Add Filter" at bounding box center [73, 41] width 13 height 4
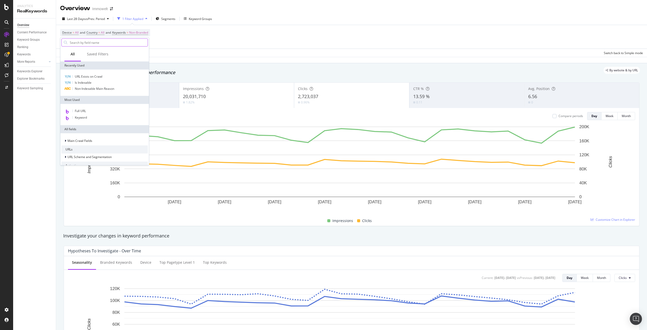
click at [71, 42] on input "text" at bounding box center [108, 43] width 78 height 8
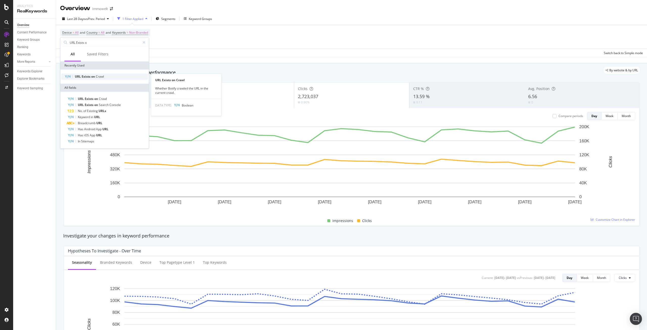
type input "URL Exists o"
click at [102, 77] on span "Crawl" at bounding box center [100, 76] width 8 height 4
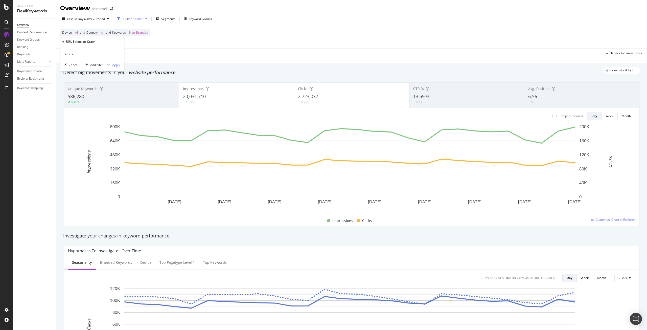
click at [73, 52] on div "Yes" at bounding box center [92, 54] width 56 height 8
click at [74, 70] on div "No" at bounding box center [93, 71] width 54 height 7
click at [111, 66] on div "button" at bounding box center [108, 64] width 7 height 3
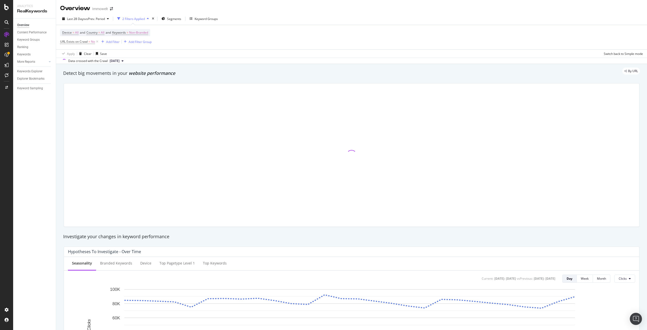
click at [176, 31] on div "Device = All and Country = All and Keywords = Non-Branded URL Exists on Crawl =…" at bounding box center [351, 37] width 583 height 24
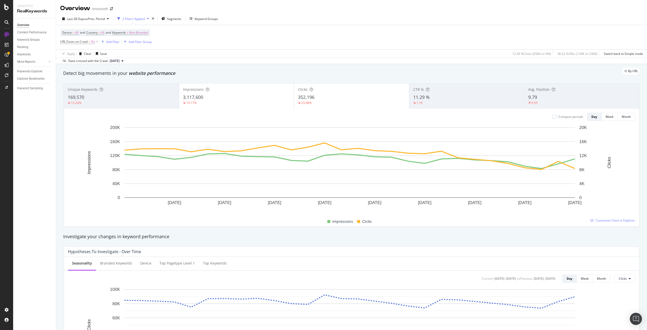
click at [155, 32] on div "Device = All and Country = All and Keywords = Non-Branded URL Exists on Crawl =…" at bounding box center [351, 37] width 583 height 24
click at [111, 40] on div "Add Filter" at bounding box center [112, 42] width 13 height 4
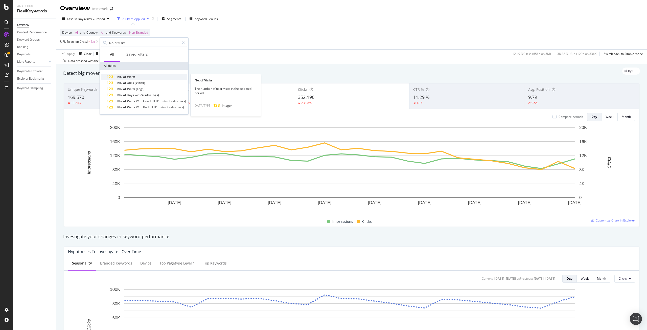
type input "No. of visits"
click at [144, 77] on div "No. of Visits" at bounding box center [147, 77] width 80 height 6
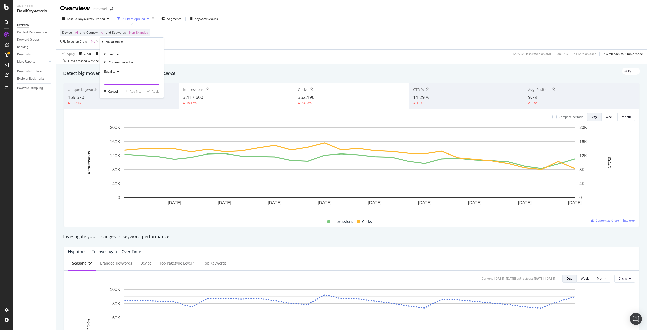
click at [136, 81] on input "number" at bounding box center [132, 81] width 56 height 8
type input "1"
click at [156, 80] on input "1" at bounding box center [132, 81] width 56 height 8
click at [142, 81] on input "1" at bounding box center [132, 81] width 56 height 8
type input "0"
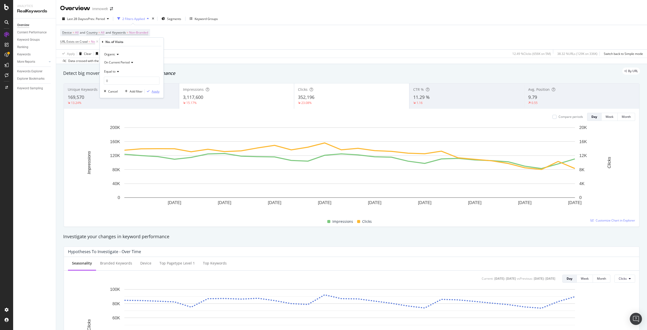
click at [157, 91] on div "Apply" at bounding box center [156, 91] width 8 height 4
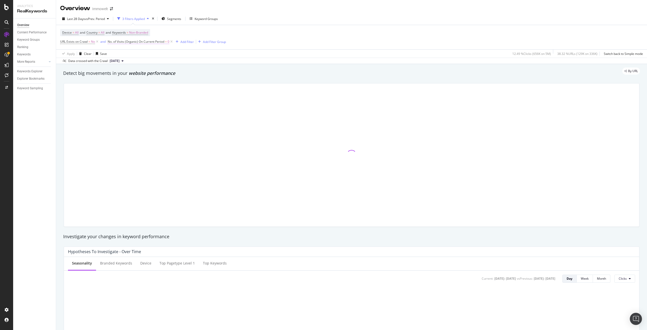
click at [137, 42] on span "No. of Visits (Organic) On Current Period" at bounding box center [136, 41] width 57 height 4
click at [128, 108] on span "Greater than" at bounding box center [124, 107] width 18 height 4
click at [163, 90] on div "Apply" at bounding box center [164, 91] width 8 height 4
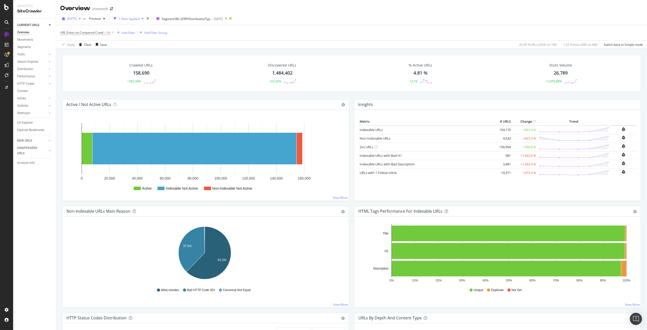
click at [77, 19] on span "[DATE]" at bounding box center [72, 18] width 10 height 4
click at [97, 59] on span "[DATE] - After [DEMOGRAPHIC_DATA] Mapping" at bounding box center [101, 58] width 67 height 5
copy div "17,985"
drag, startPoint x: 135, startPoint y: 74, endPoint x: 149, endPoint y: 73, distance: 14.2
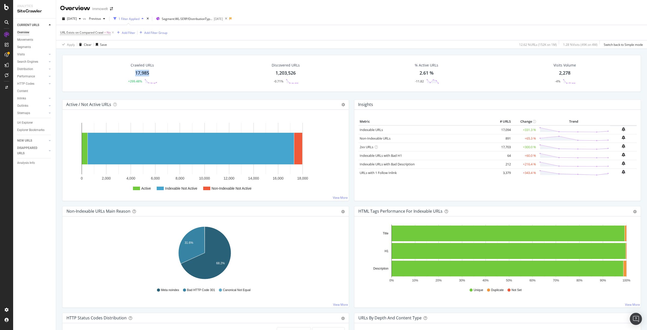
click at [149, 73] on div "Crawled URLs 17,985 +299.48%" at bounding box center [142, 73] width 40 height 26
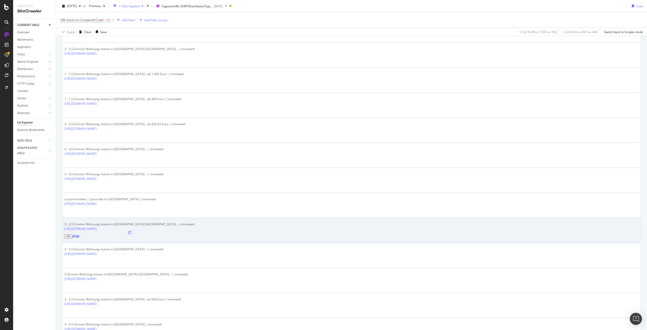
scroll to position [177, 0]
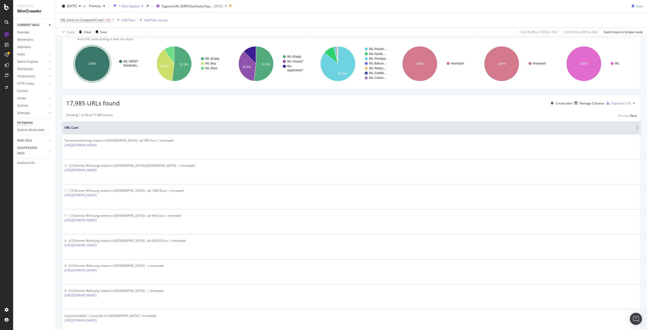
scroll to position [0, 0]
